Goal: Information Seeking & Learning: Understand process/instructions

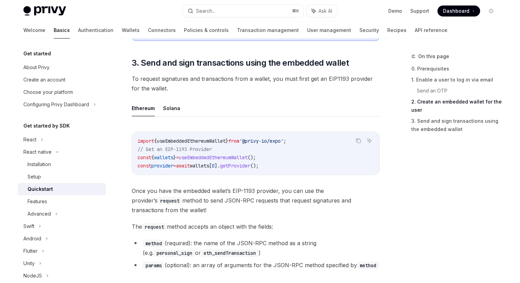
scroll to position [762, 0]
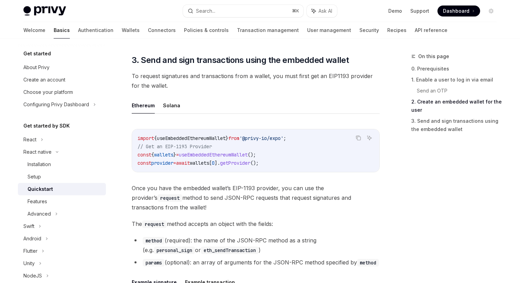
click at [187, 153] on span "useEmbeddedEthereumWallet" at bounding box center [213, 155] width 69 height 6
click at [210, 139] on span "useEmbeddedEthereumWallet" at bounding box center [191, 138] width 69 height 6
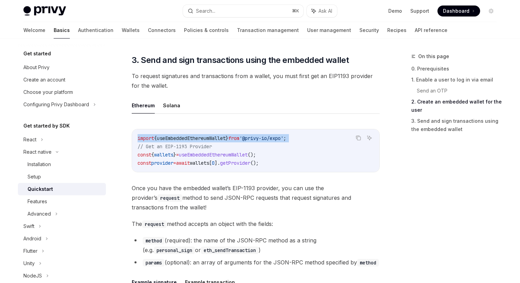
click at [210, 139] on span "useEmbeddedEthereumWallet" at bounding box center [191, 138] width 69 height 6
copy code "import { useEmbeddedEthereumWallet } from '@privy-io/expo' ;"
click at [212, 8] on div "Search..." at bounding box center [205, 11] width 19 height 8
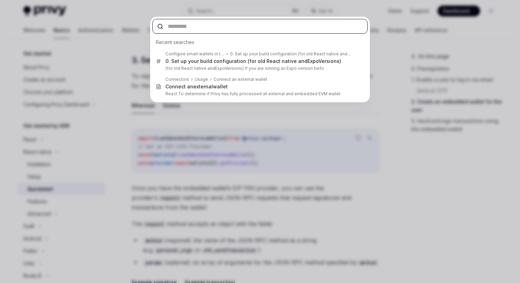
click at [183, 24] on input "text" at bounding box center [259, 26] width 215 height 15
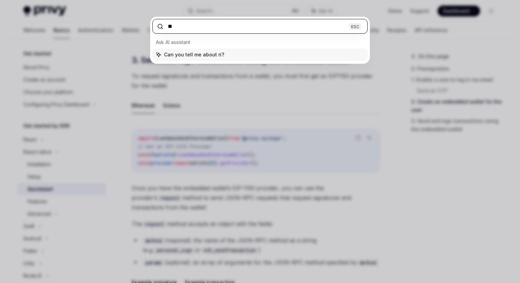
type input "*"
type input "*****"
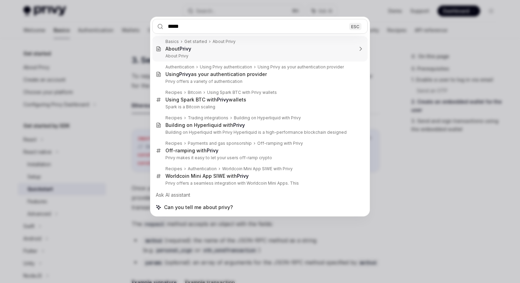
click at [391, 28] on div "***** ESC Basics Get started About Privy About Privy About Privy Authentication…" at bounding box center [260, 141] width 520 height 283
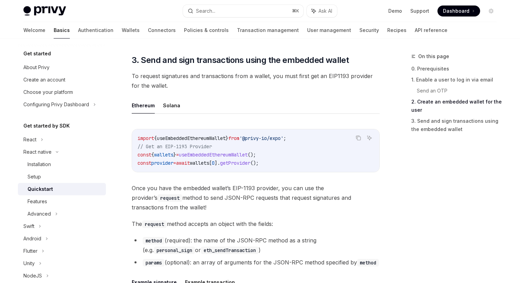
click at [213, 138] on span "useEmbeddedEthereumWallet" at bounding box center [191, 138] width 69 height 6
copy span "useEmbeddedEthereumWallet"
drag, startPoint x: 292, startPoint y: 162, endPoint x: 249, endPoint y: 160, distance: 43.7
click at [249, 160] on code "import { useEmbeddedEthereumWallet } from '@privy-io/expo' ; // Get an EIP-1193…" at bounding box center [256, 150] width 236 height 33
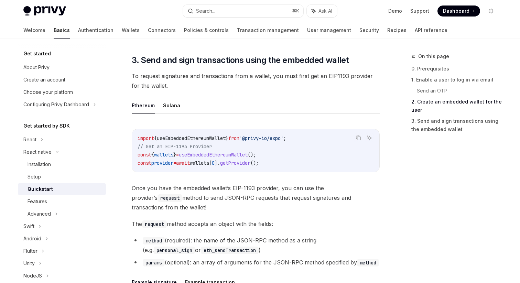
click at [212, 137] on span "useEmbeddedEthereumWallet" at bounding box center [191, 138] width 69 height 6
copy span "useEmbeddedEthereumWallet"
click at [352, 155] on code "import { useEmbeddedEthereumWallet } from '@privy-io/expo' ; // Get an EIP-1193…" at bounding box center [256, 150] width 236 height 33
